Goal: Task Accomplishment & Management: Complete application form

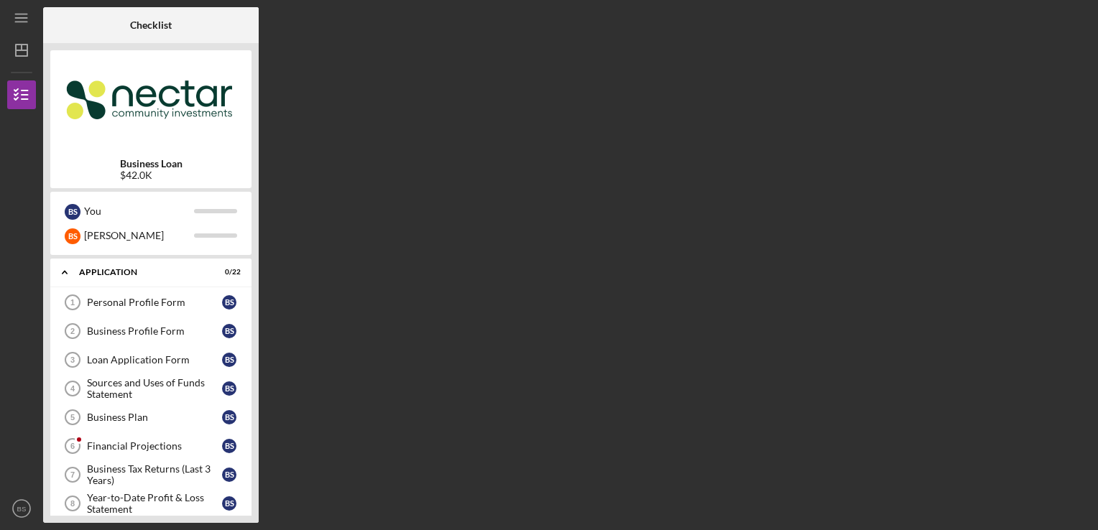
click at [872, 188] on div "Checklist Business Loan $42.0K B S You B S [PERSON_NAME] Icon/Expander Applicat…" at bounding box center [567, 265] width 1048 height 516
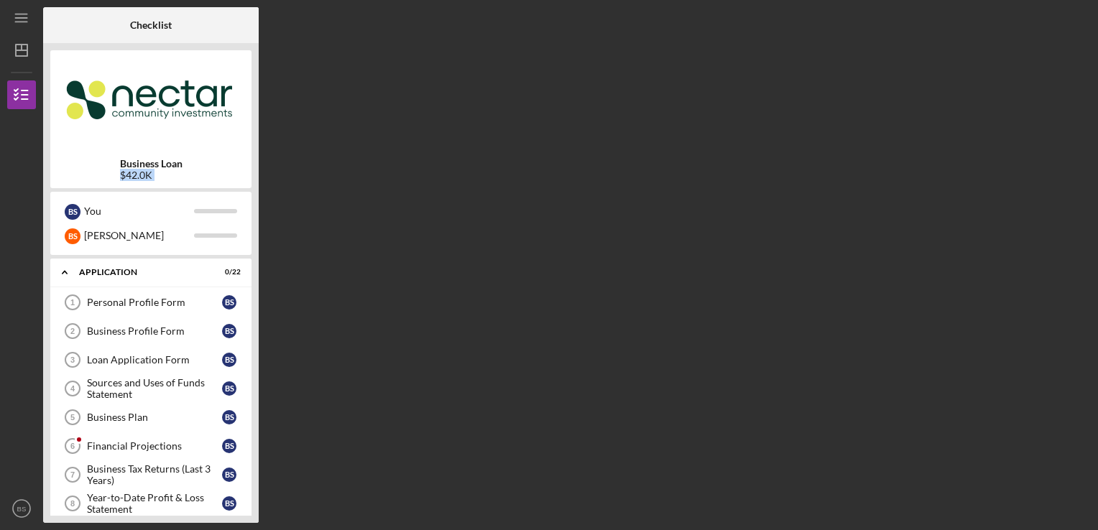
click at [872, 188] on div "Checklist Business Loan $42.0K B S You B S [PERSON_NAME] Icon/Expander Applicat…" at bounding box center [567, 265] width 1048 height 516
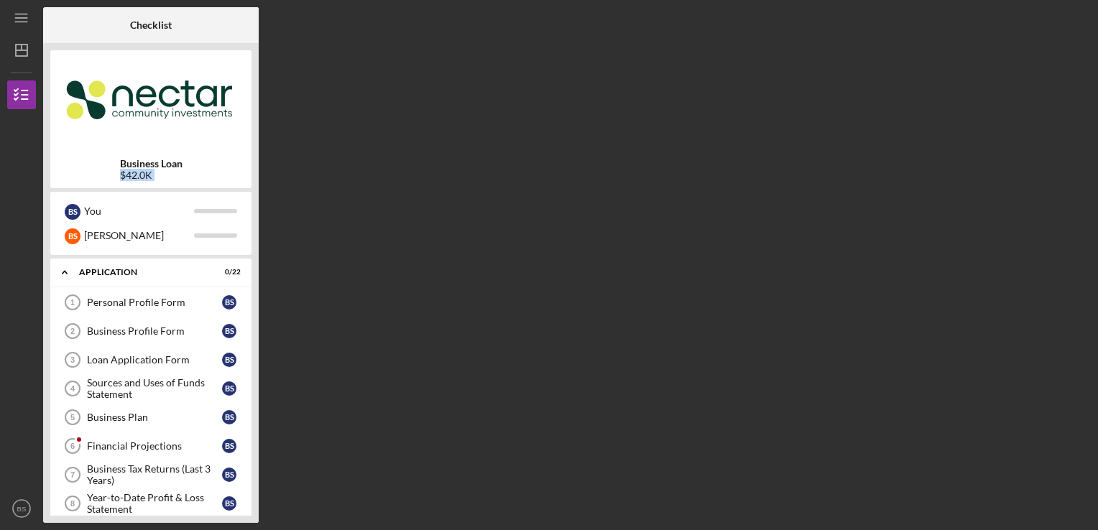
click at [872, 188] on div "Checklist Business Loan $42.0K B S You B S [PERSON_NAME] Icon/Expander Applicat…" at bounding box center [567, 265] width 1048 height 516
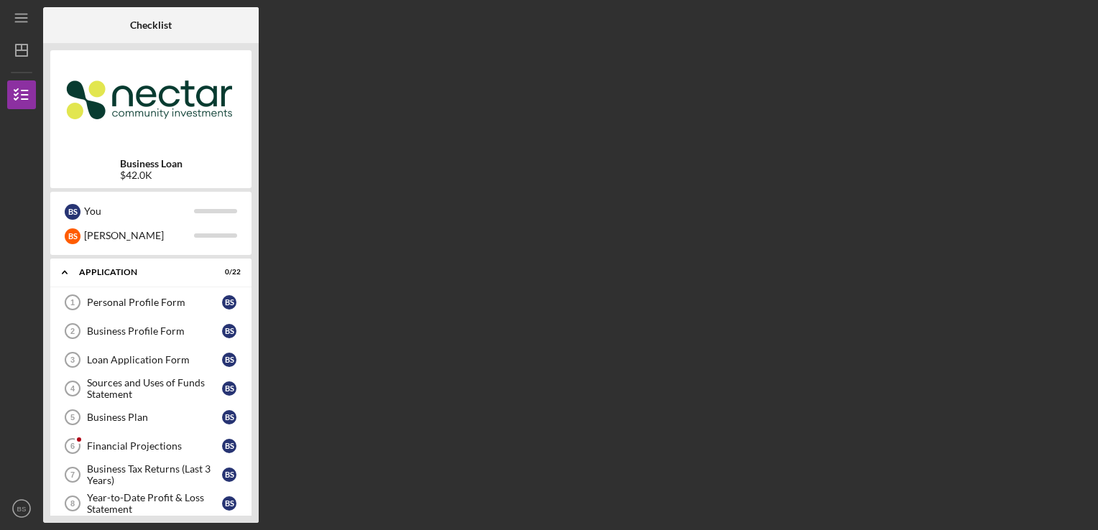
click at [872, 188] on div "Checklist Business Loan $42.0K B S You B S [PERSON_NAME] Icon/Expander Applicat…" at bounding box center [567, 265] width 1048 height 516
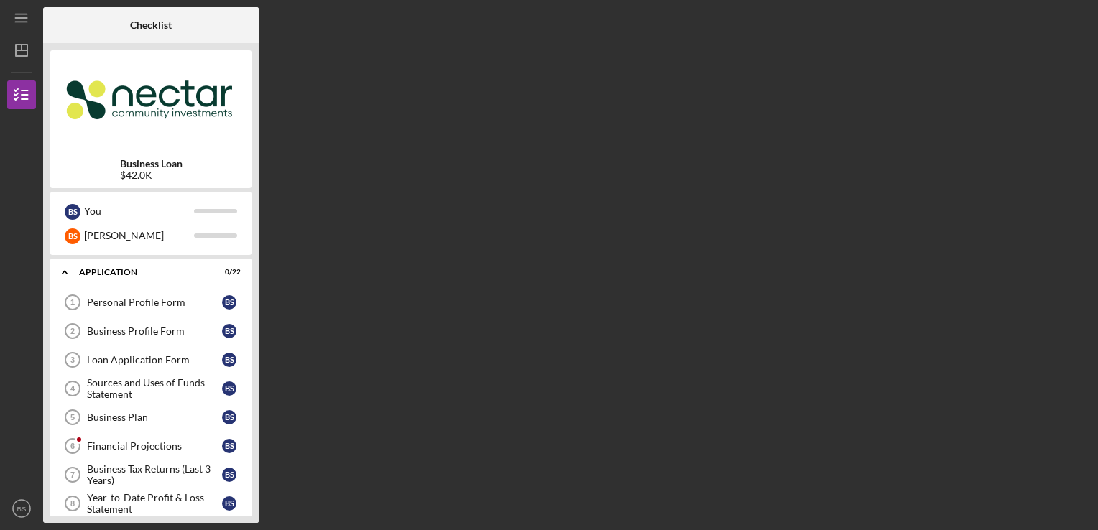
click at [872, 188] on div "Checklist Business Loan $42.0K B S You B S [PERSON_NAME] Icon/Expander Applicat…" at bounding box center [567, 265] width 1048 height 516
click at [334, 308] on div "Checklist Business Loan $42.0K B S You B S [PERSON_NAME] Icon/Expander Applicat…" at bounding box center [567, 265] width 1048 height 516
drag, startPoint x: 404, startPoint y: 277, endPoint x: 410, endPoint y: 295, distance: 19.1
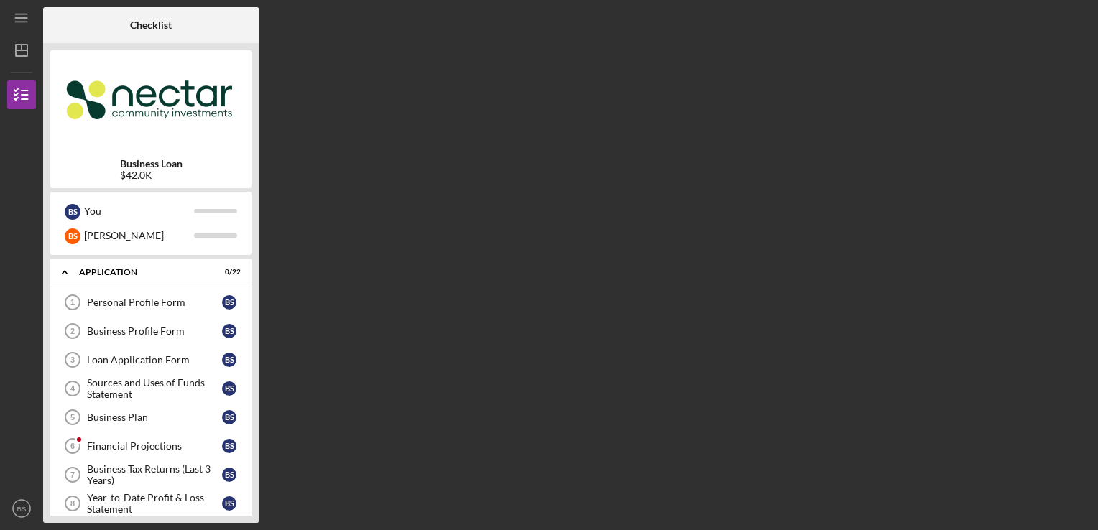
click at [410, 295] on div "Checklist Business Loan $42.0K B S You B S [PERSON_NAME] Icon/Expander Applicat…" at bounding box center [567, 265] width 1048 height 516
drag, startPoint x: 410, startPoint y: 295, endPoint x: 411, endPoint y: 304, distance: 9.4
click at [411, 304] on div "Checklist Business Loan $42.0K B S You B S [PERSON_NAME] Icon/Expander Applicat…" at bounding box center [567, 265] width 1048 height 516
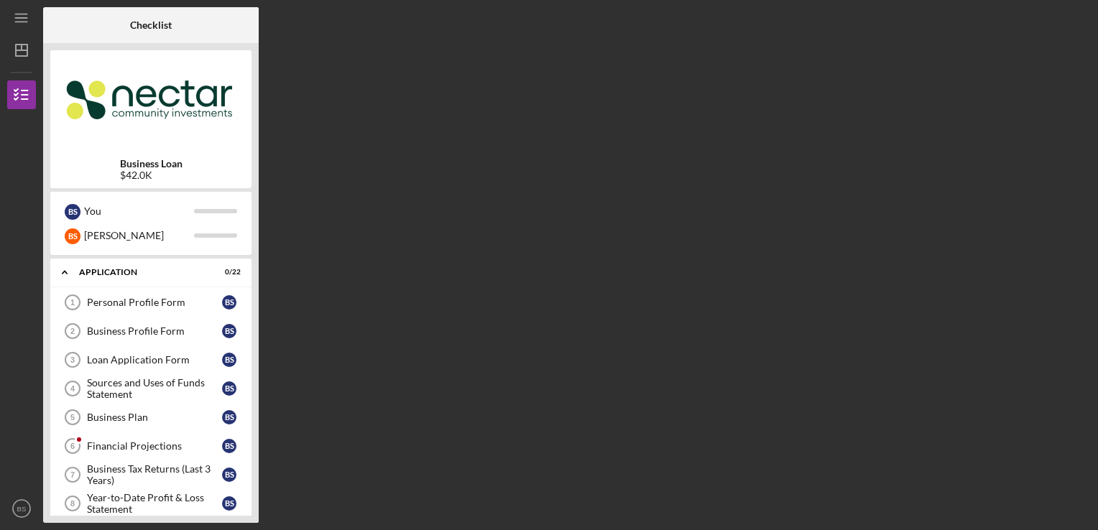
drag, startPoint x: 411, startPoint y: 304, endPoint x: 405, endPoint y: 313, distance: 10.8
click at [405, 313] on div "Checklist Business Loan $42.0K B S You B S [PERSON_NAME] Icon/Expander Applicat…" at bounding box center [567, 265] width 1048 height 516
click at [170, 412] on div "Business Plan" at bounding box center [154, 417] width 135 height 11
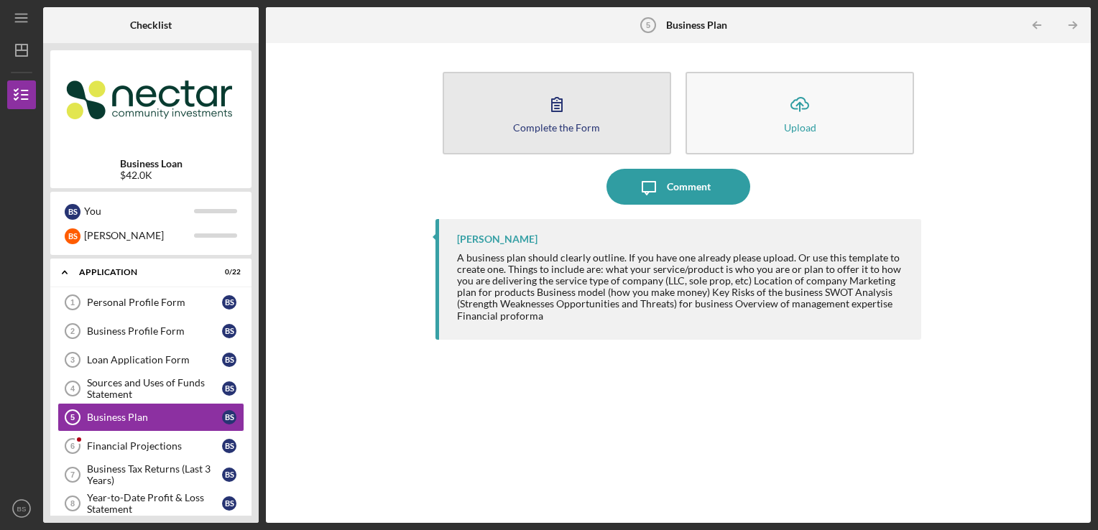
click at [588, 119] on button "Complete the Form Form" at bounding box center [557, 113] width 228 height 83
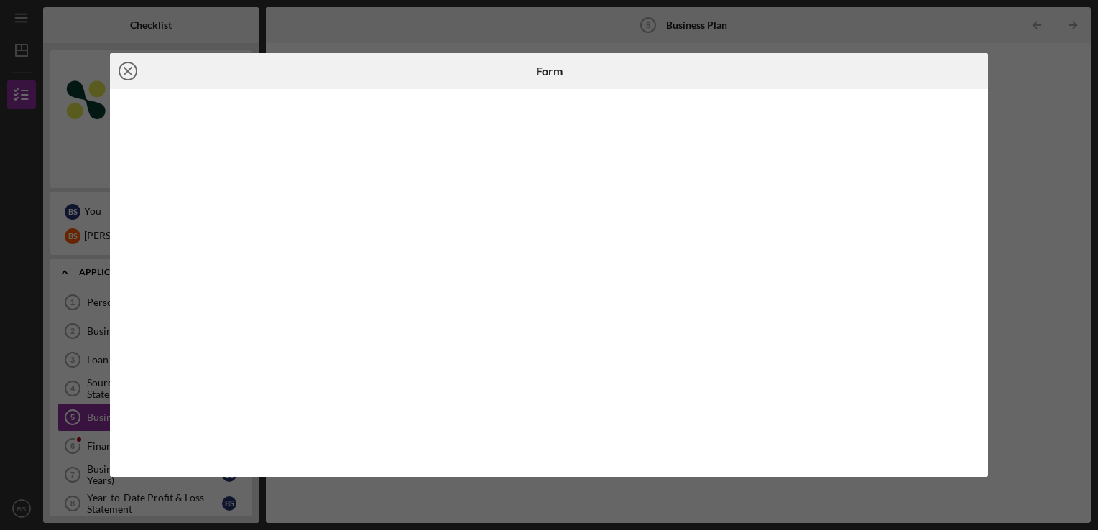
click at [125, 67] on icon "Icon/Close" at bounding box center [128, 71] width 36 height 36
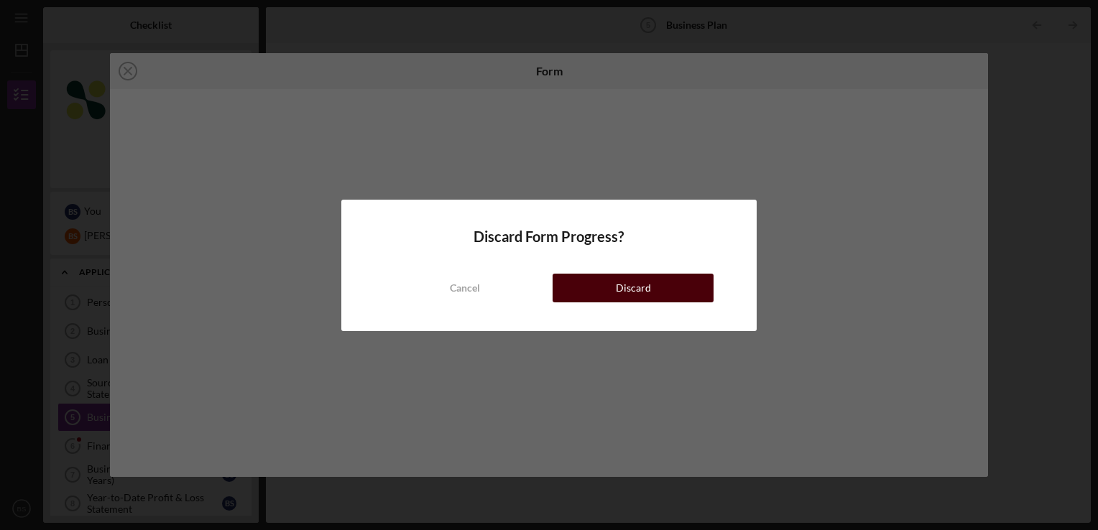
click at [588, 292] on button "Discard" at bounding box center [633, 288] width 161 height 29
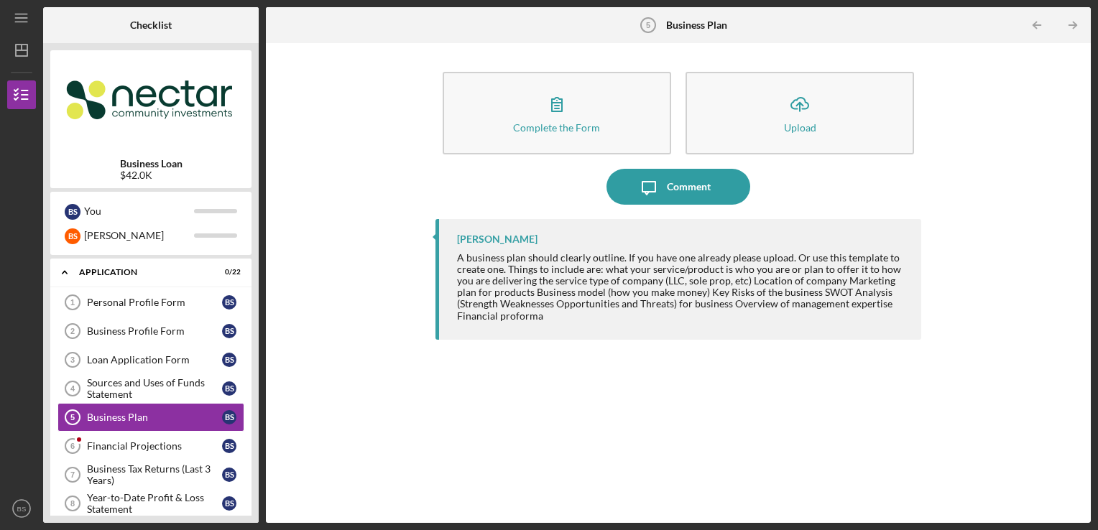
click at [395, 329] on div "Complete the Form Form Icon/Upload Upload Icon/Message Comment [PERSON_NAME] A …" at bounding box center [678, 283] width 811 height 466
click at [164, 445] on div "Financial Projections" at bounding box center [154, 445] width 135 height 11
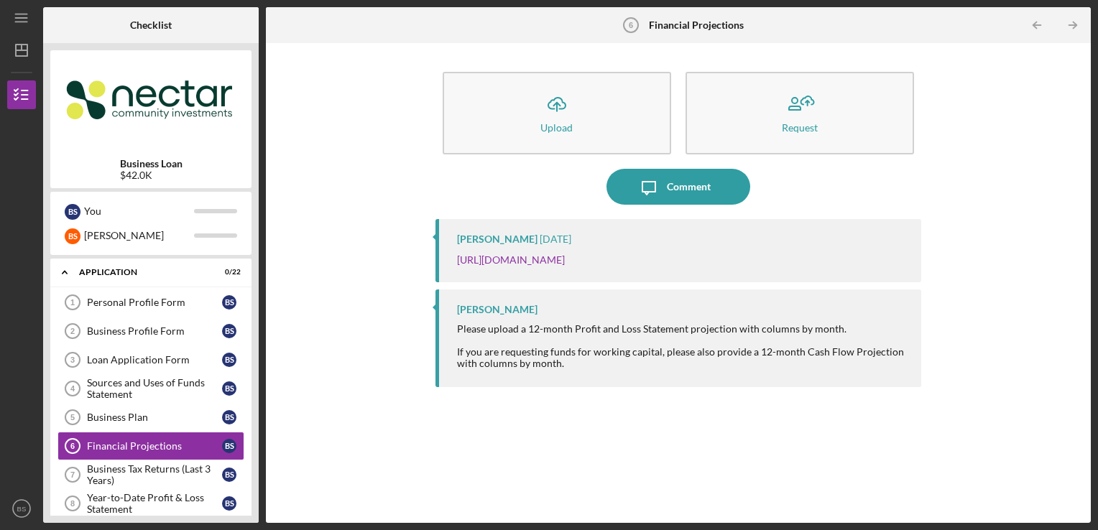
click at [338, 208] on div "Icon/Upload Upload Request Icon/Message Comment [PERSON_NAME] [DATE] [URL][DOMA…" at bounding box center [678, 283] width 811 height 466
click at [338, 207] on div "Icon/Upload Upload Request Icon/Message Comment [PERSON_NAME] [DATE] [URL][DOMA…" at bounding box center [678, 283] width 811 height 466
click at [203, 387] on div "Sources and Uses of Funds Statement" at bounding box center [154, 388] width 135 height 23
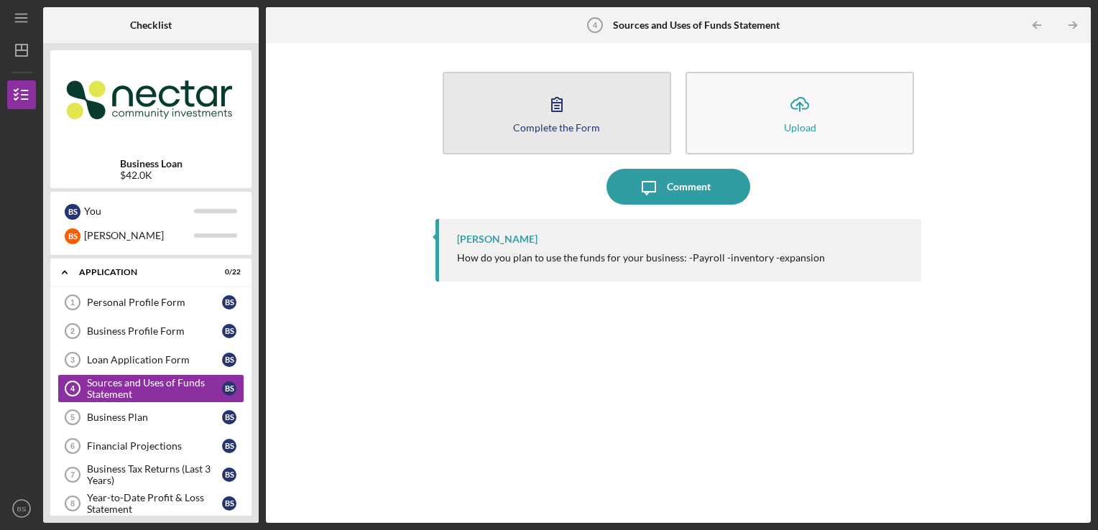
click at [543, 134] on button "Complete the Form Form" at bounding box center [557, 113] width 228 height 83
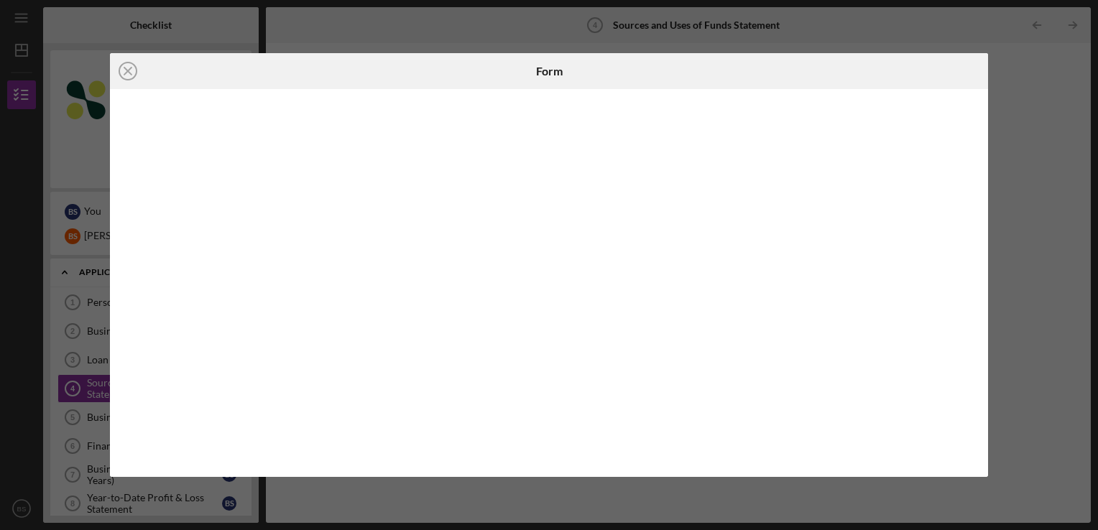
click at [973, 71] on div at bounding box center [842, 71] width 292 height 36
click at [1003, 88] on div "Icon/Close Form" at bounding box center [549, 265] width 1098 height 530
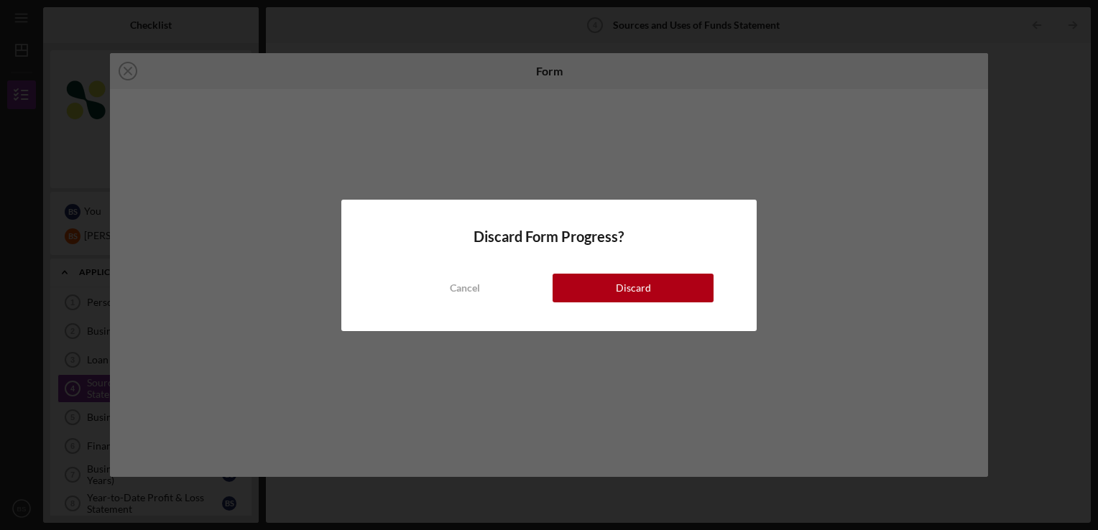
click at [664, 191] on div "Discard Form Progress? Cancel Discard" at bounding box center [549, 265] width 1098 height 530
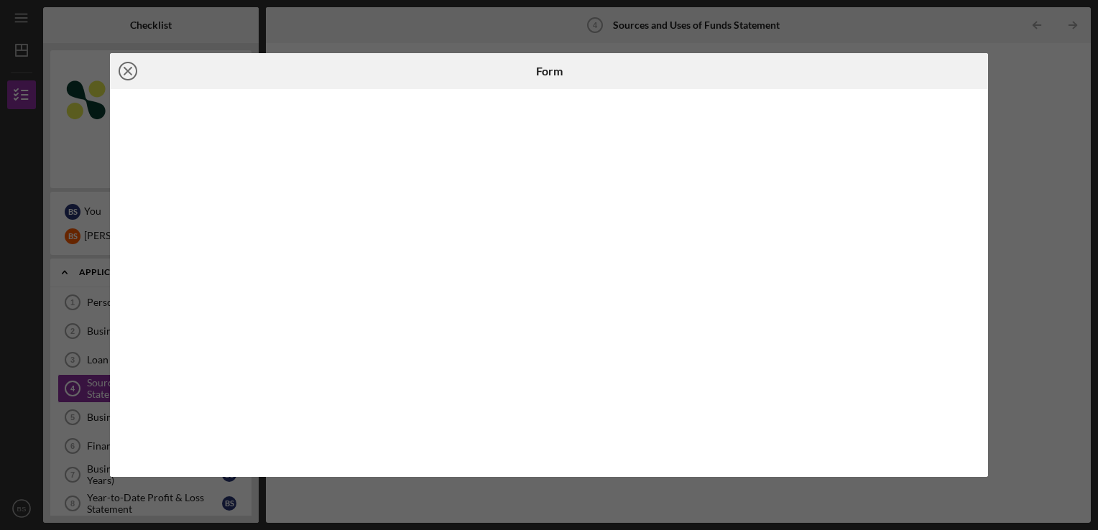
click at [132, 70] on icon "Icon/Close" at bounding box center [128, 71] width 36 height 36
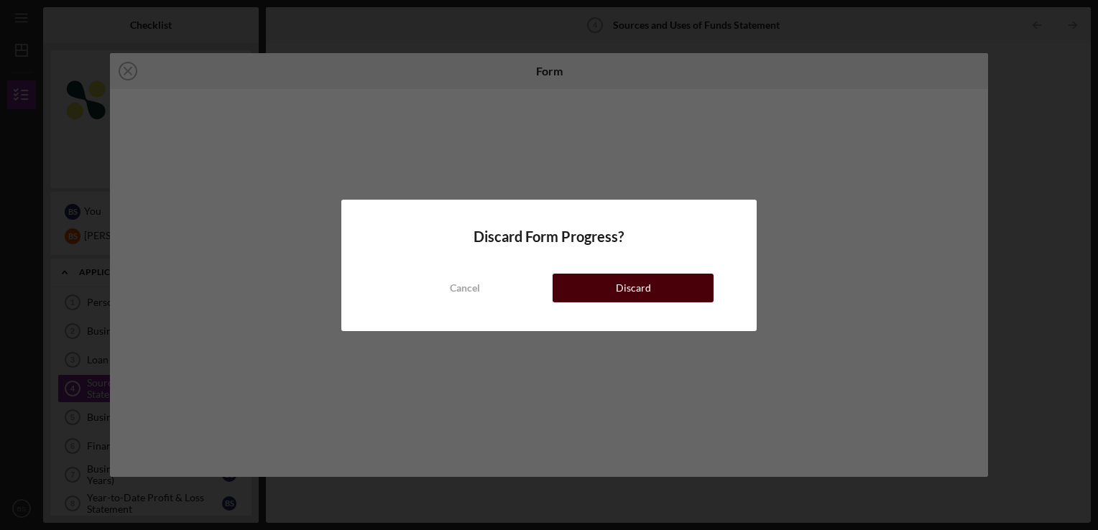
click at [607, 295] on button "Discard" at bounding box center [633, 288] width 161 height 29
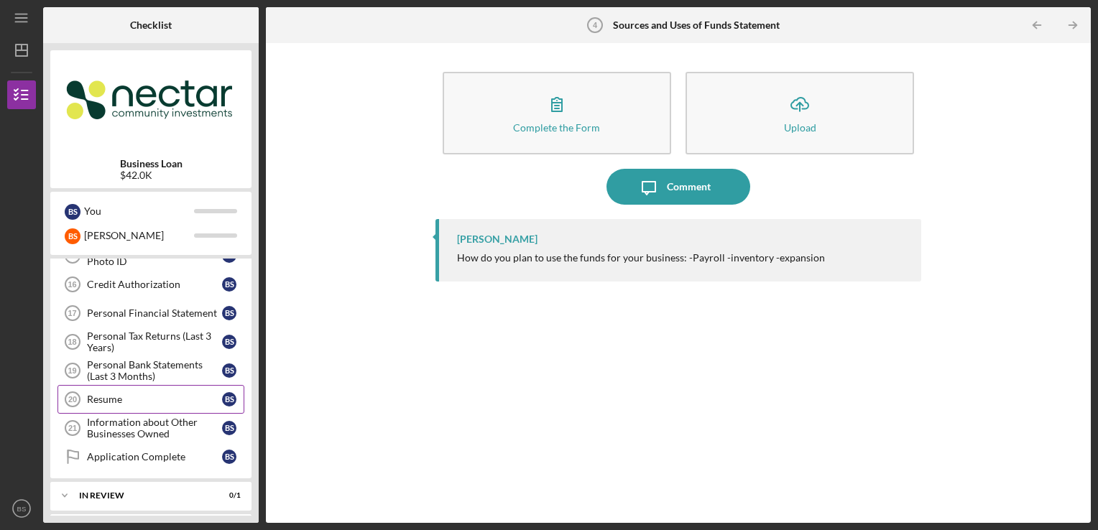
scroll to position [359, 0]
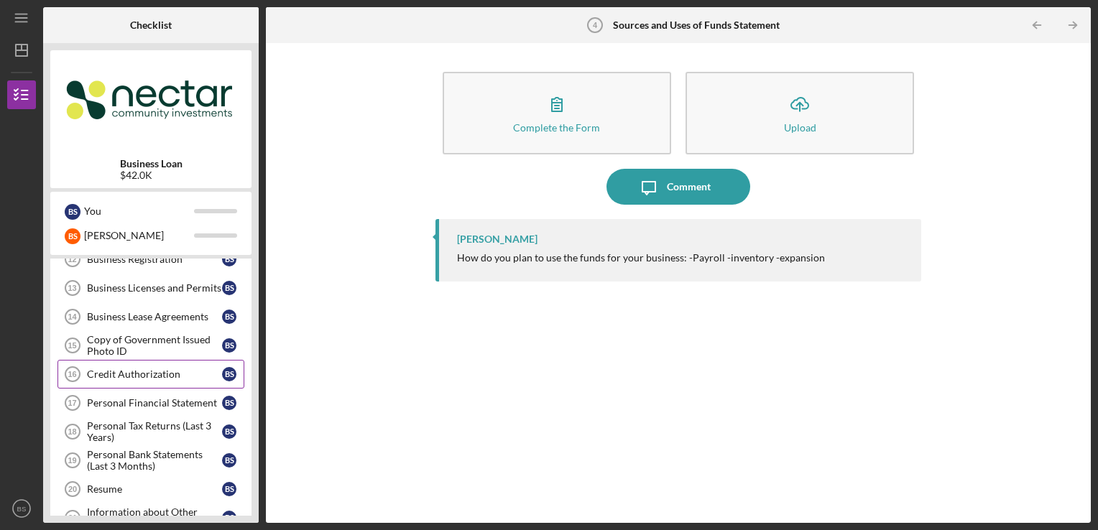
click at [206, 369] on div "Credit Authorization" at bounding box center [154, 374] width 135 height 11
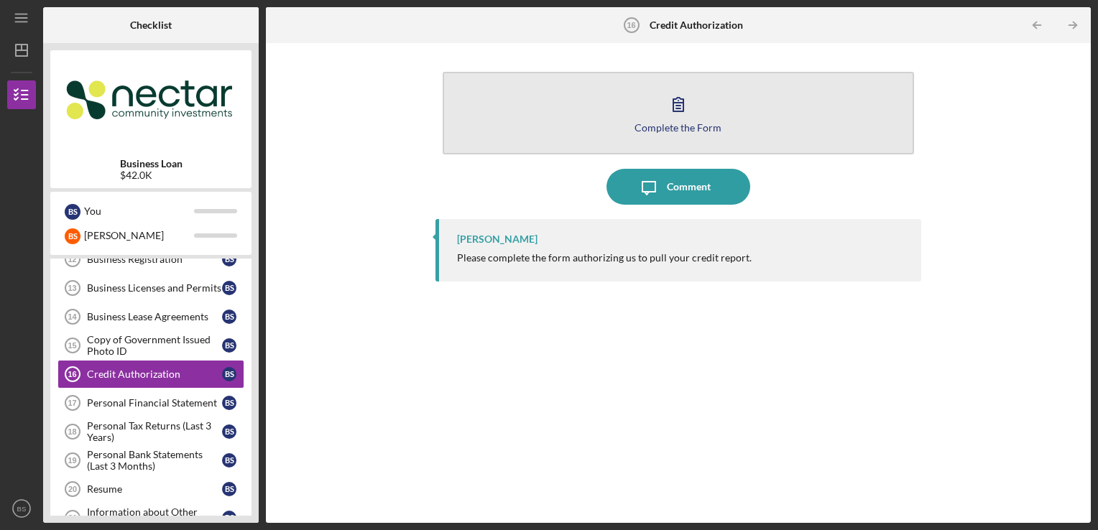
click at [663, 100] on icon "button" at bounding box center [678, 104] width 36 height 36
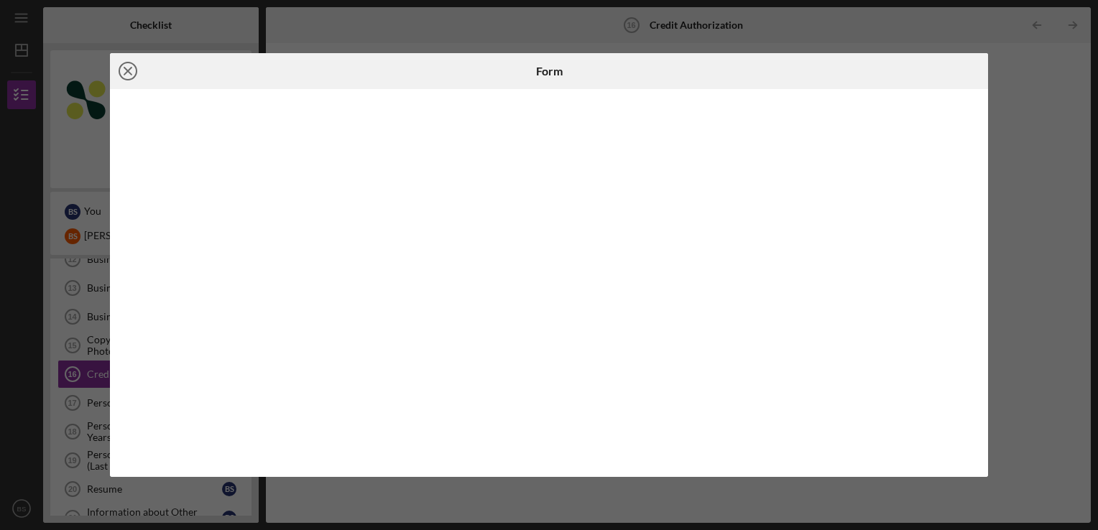
click at [134, 71] on icon "Icon/Close" at bounding box center [128, 71] width 36 height 36
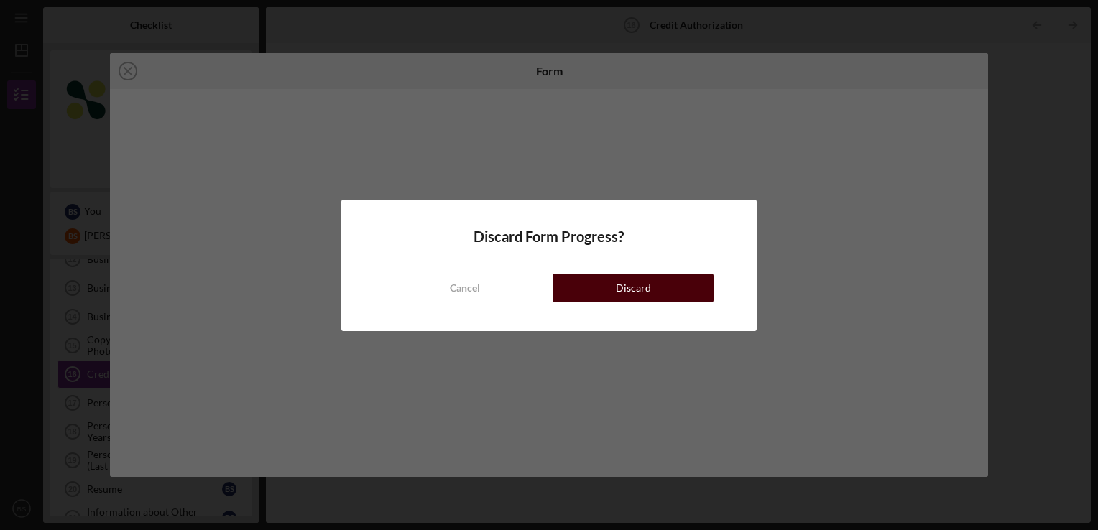
click at [624, 285] on div "Discard" at bounding box center [633, 288] width 35 height 29
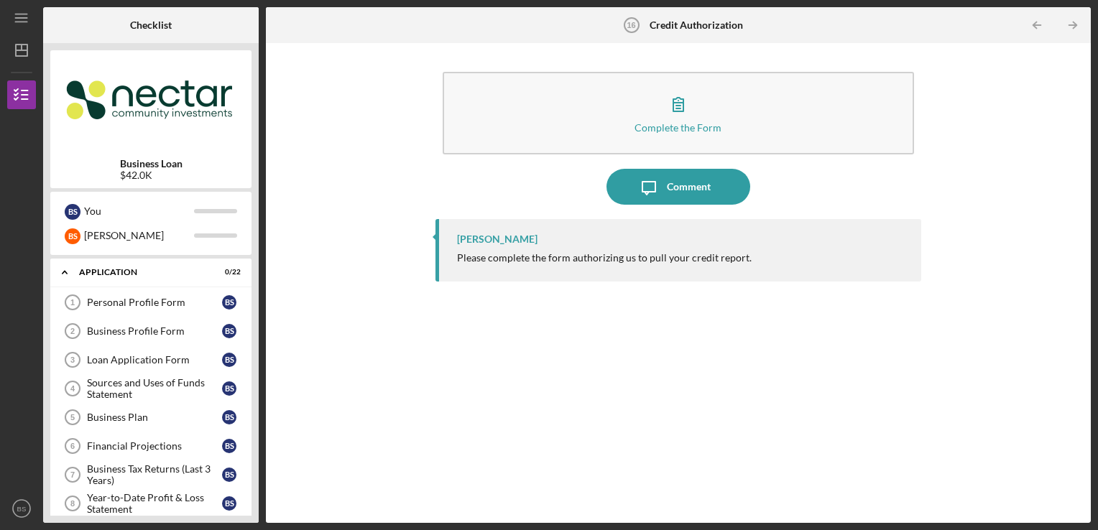
click at [397, 333] on div "Complete the Form Form Icon/Message Comment [PERSON_NAME] Please complete the f…" at bounding box center [678, 283] width 811 height 466
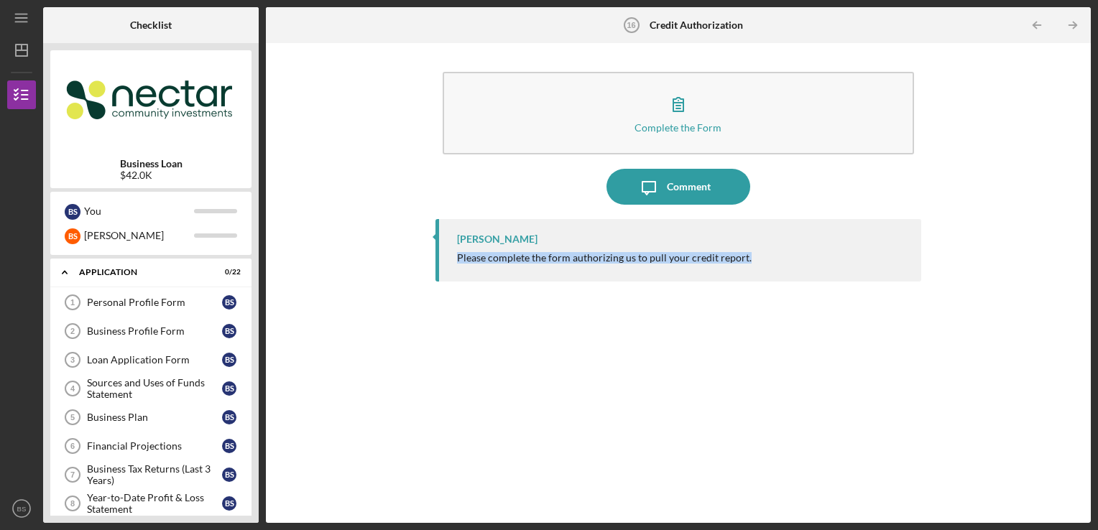
click at [397, 333] on div "Complete the Form Form Icon/Message Comment [PERSON_NAME] Please complete the f…" at bounding box center [678, 283] width 811 height 466
drag, startPoint x: 397, startPoint y: 333, endPoint x: 420, endPoint y: 344, distance: 25.4
click at [420, 344] on div "Complete the Form Form Icon/Message Comment [PERSON_NAME] Please complete the f…" at bounding box center [678, 283] width 811 height 466
click at [430, 349] on div "Complete the Form Form Icon/Message Comment [PERSON_NAME] Please complete the f…" at bounding box center [678, 283] width 811 height 466
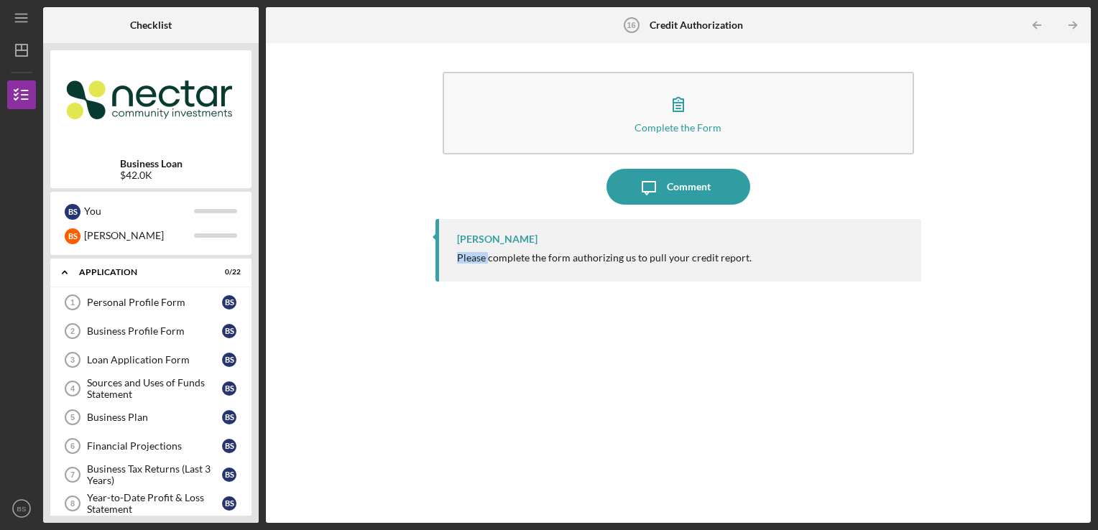
click at [430, 349] on div "Complete the Form Form Icon/Message Comment [PERSON_NAME] Please complete the f…" at bounding box center [678, 283] width 811 height 466
